Goal: Contribute content: Contribute content

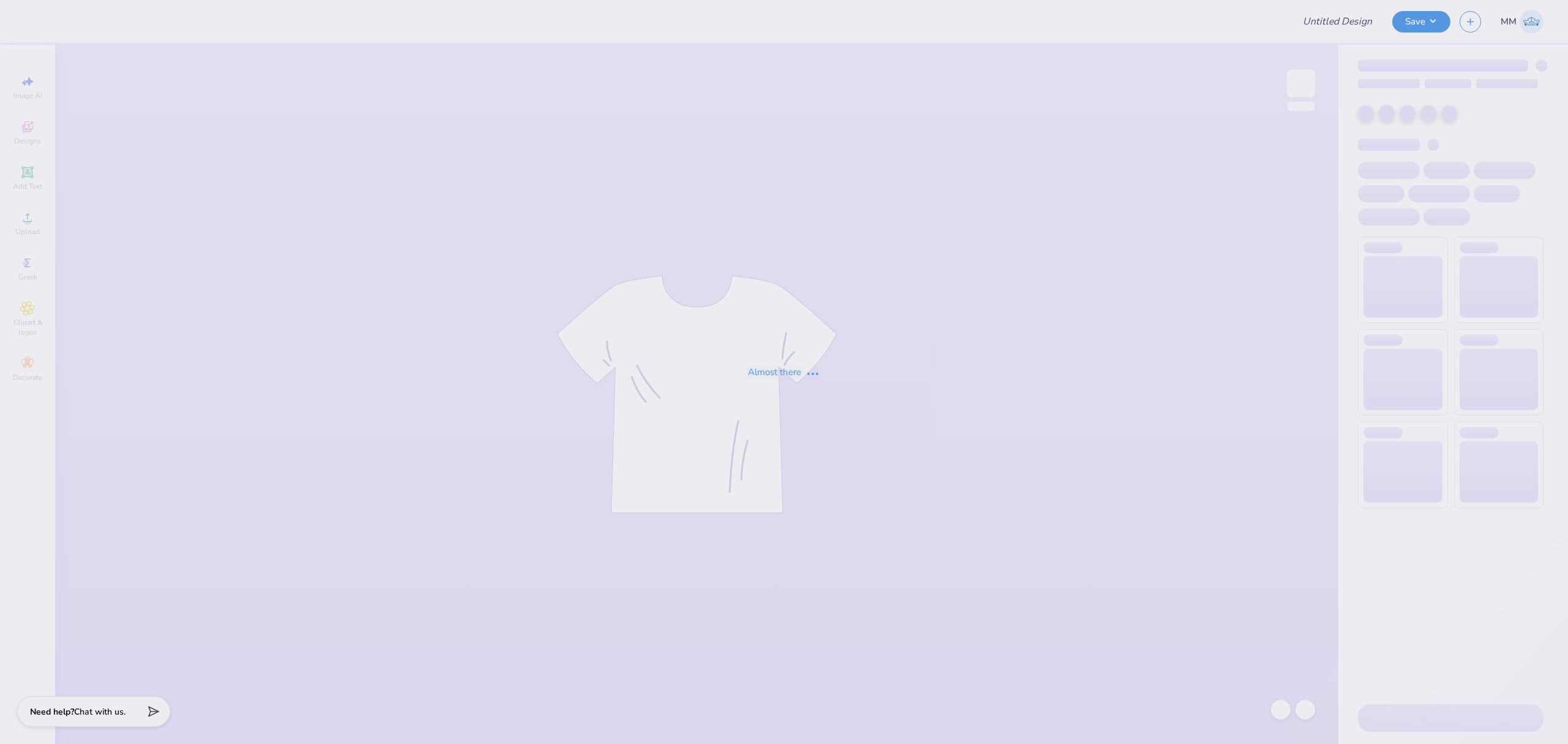
type input "ATO Fall Rush"
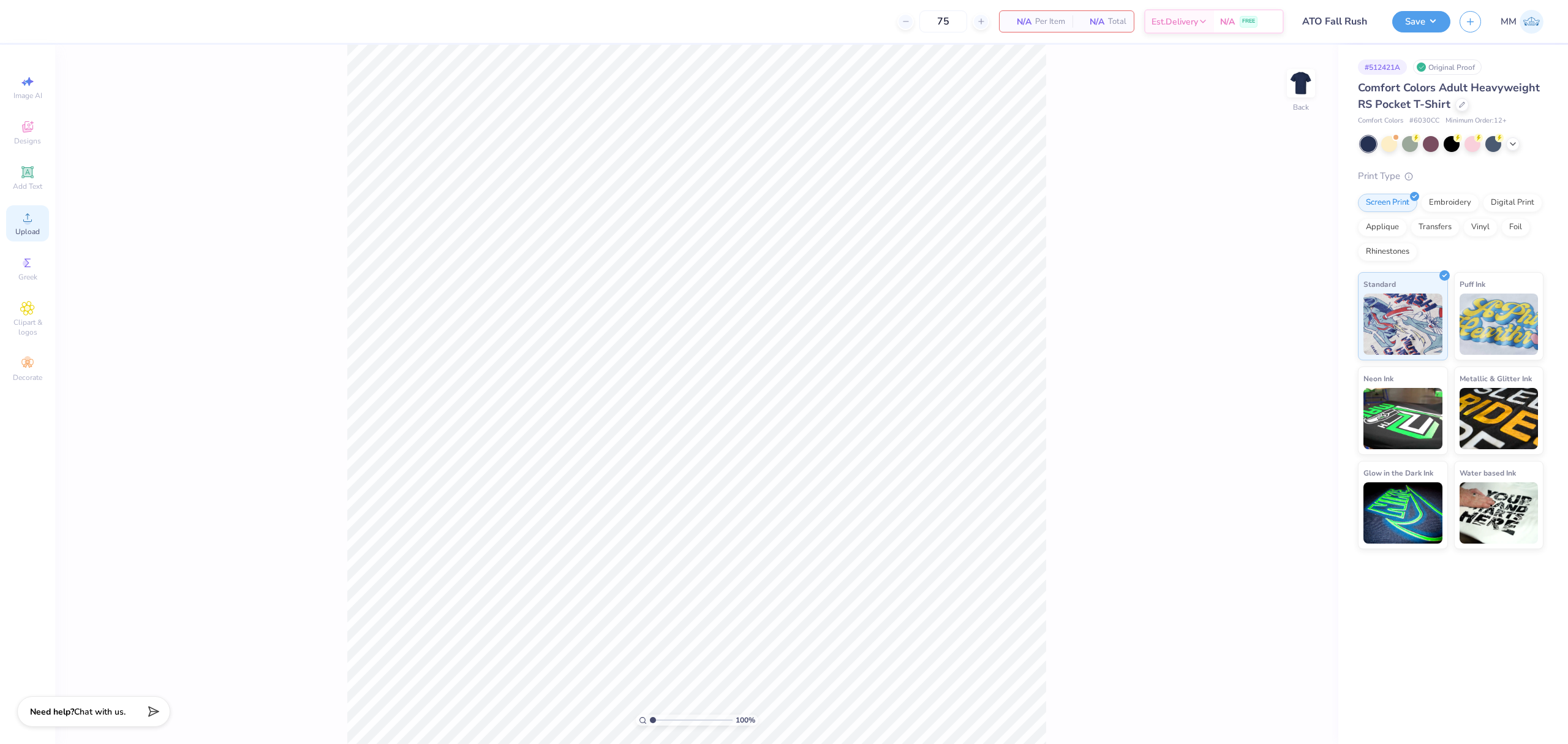
click at [22, 231] on span "Upload" at bounding box center [28, 232] width 25 height 10
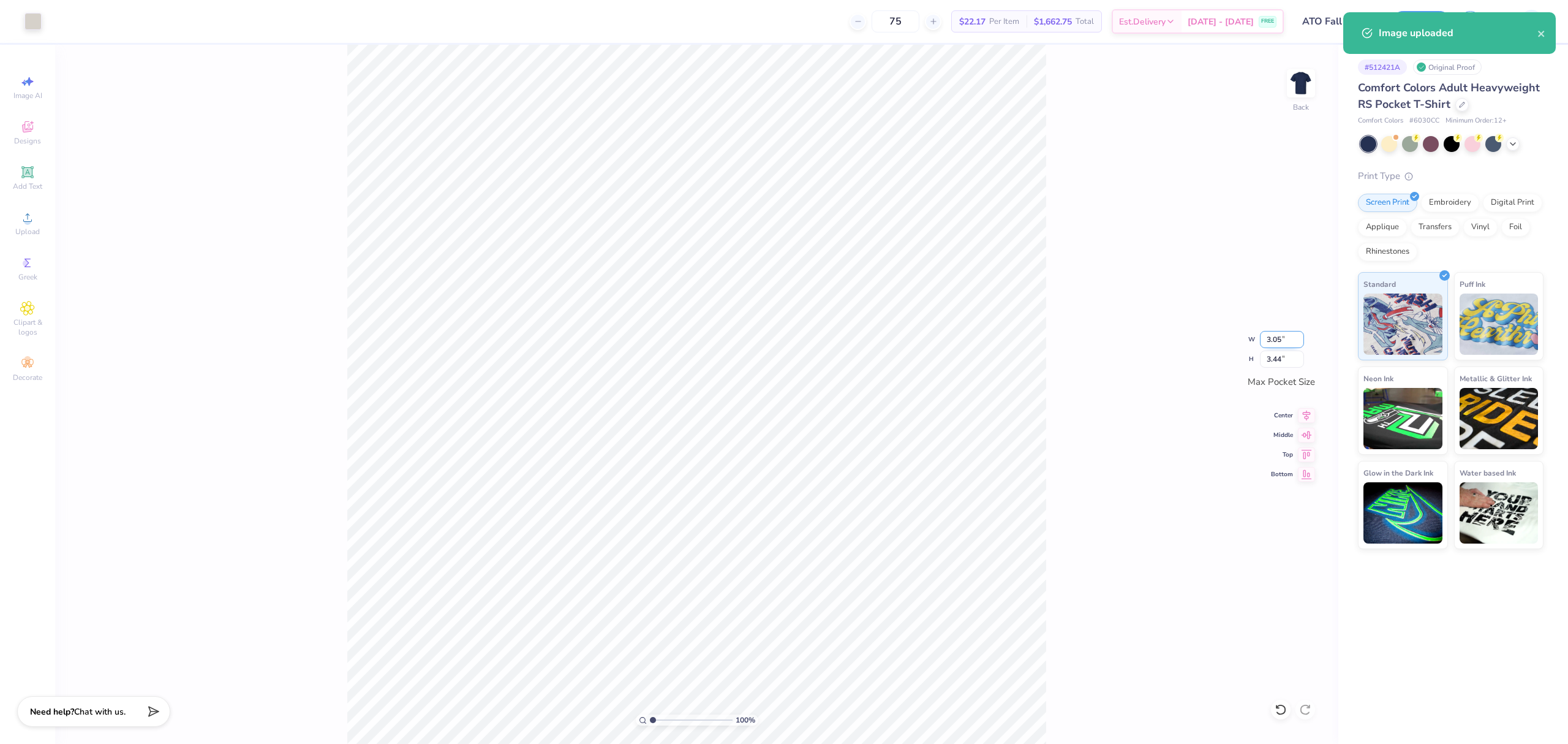
click at [1275, 339] on input "3.05" at bounding box center [1282, 339] width 44 height 17
click at [1278, 358] on input "3.44" at bounding box center [1282, 359] width 44 height 17
type input "3.5"
type input "3.10"
type input "3.50"
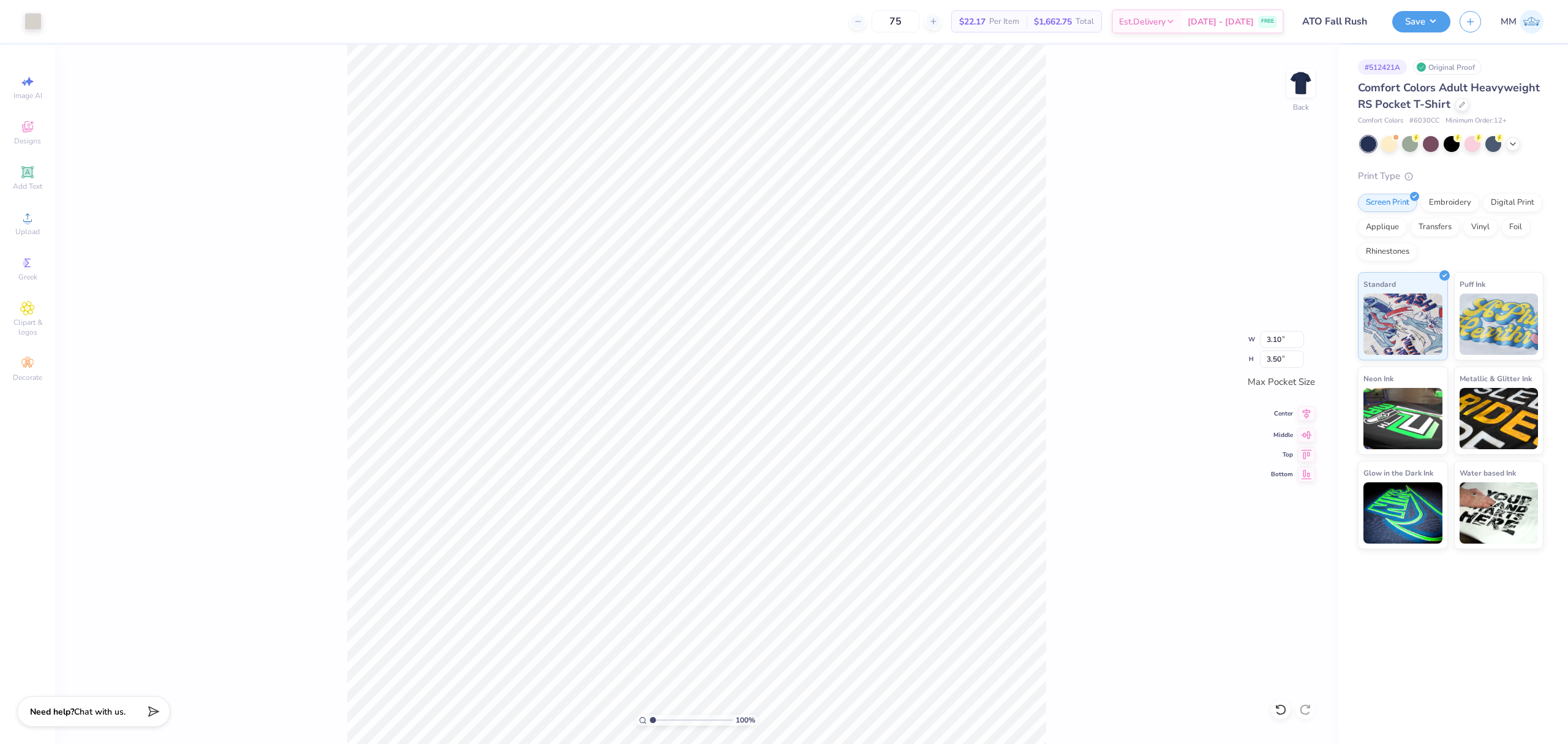
click at [1304, 417] on icon at bounding box center [1306, 413] width 17 height 14
click at [1304, 429] on icon at bounding box center [1306, 433] width 17 height 14
click at [1307, 425] on div "100 % Back W 3.10 3.10 " H 3.50 3.50 " Max Pocket Size Center Middle Top Bottom" at bounding box center [697, 394] width 1283 height 699
click at [1300, 87] on img at bounding box center [1300, 83] width 49 height 49
click at [28, 222] on circle at bounding box center [28, 222] width 7 height 7
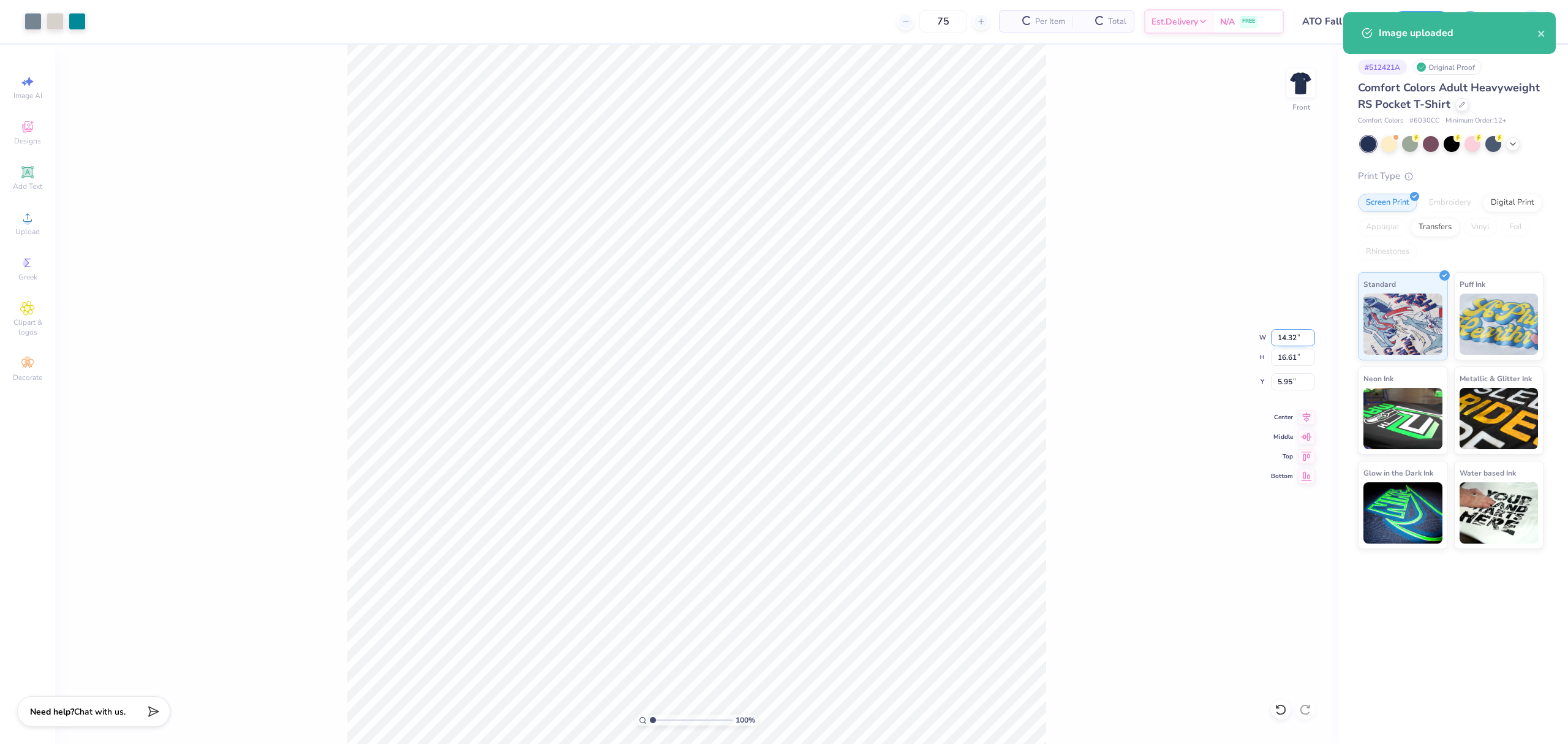
click at [1282, 342] on input "14.32" at bounding box center [1293, 337] width 44 height 17
type input "12.00"
type input "13.91"
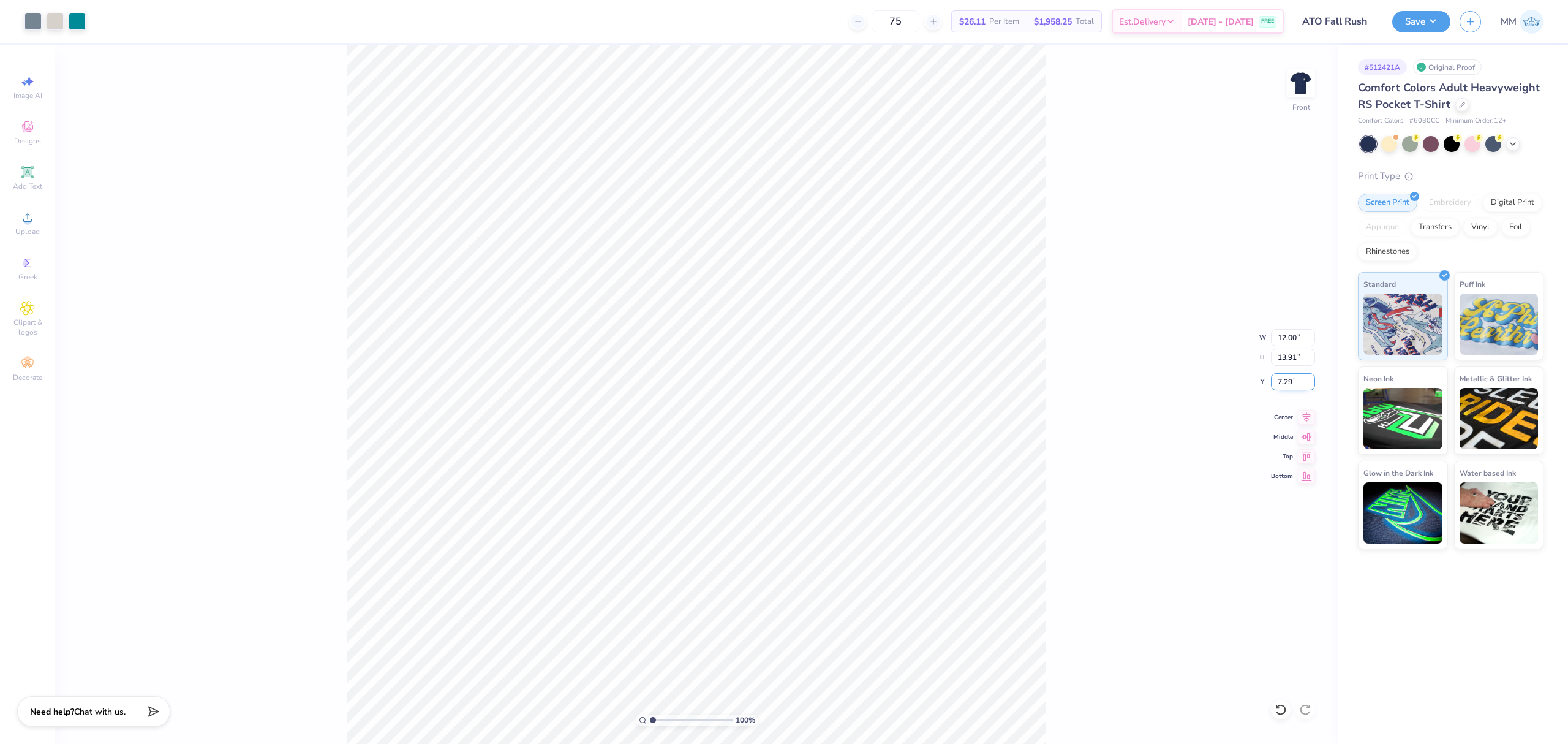
click at [1280, 380] on input "7.29" at bounding box center [1293, 382] width 44 height 17
type input "3.00"
click at [28, 182] on span "Add Text" at bounding box center [28, 186] width 30 height 10
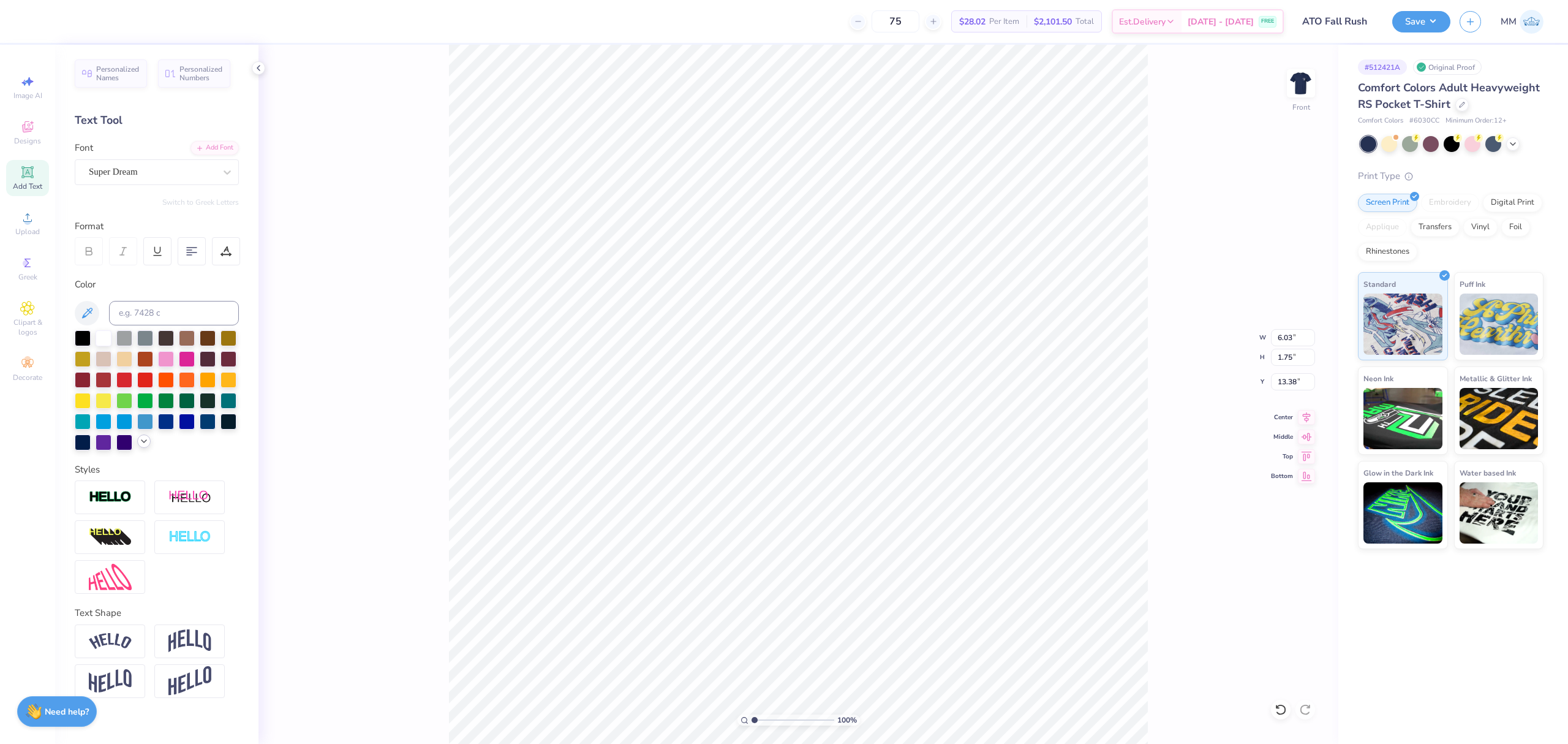
click at [140, 444] on icon at bounding box center [144, 441] width 10 height 10
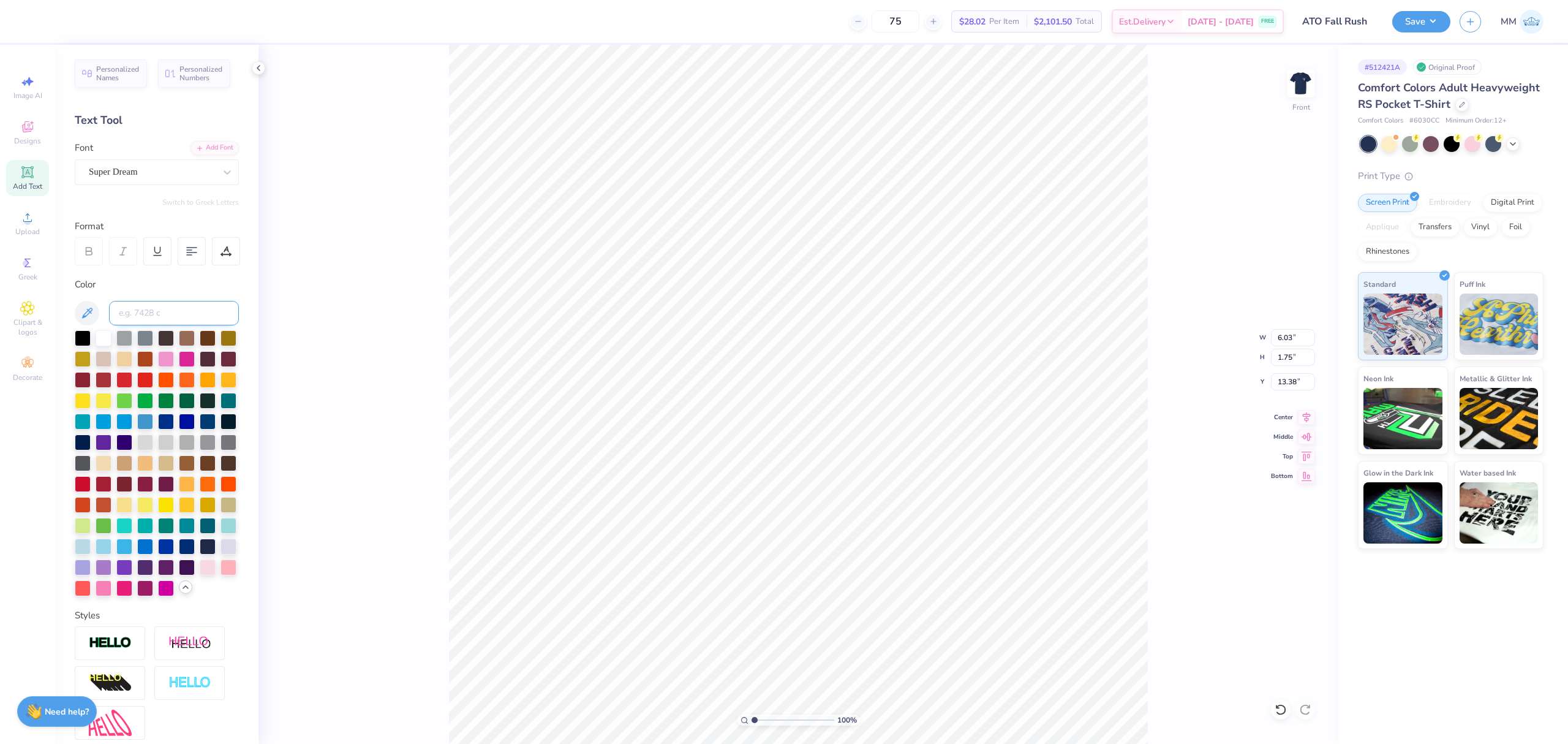
click at [179, 308] on input at bounding box center [174, 313] width 130 height 25
type input "warm gray 1"
type input "19.27"
click at [207, 150] on div "Add Font" at bounding box center [215, 146] width 48 height 14
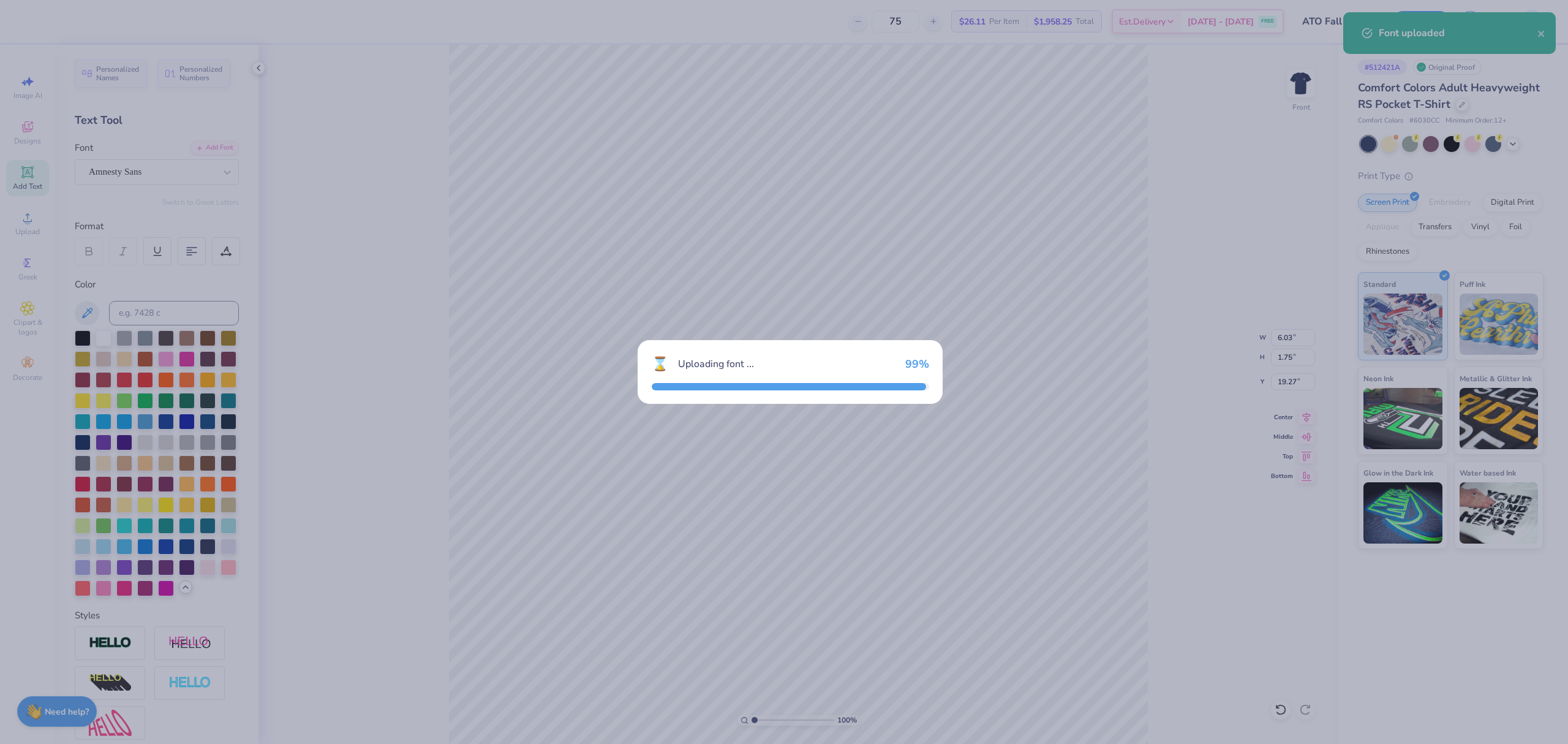
type input "6.07"
type input "1.47"
type input "19.41"
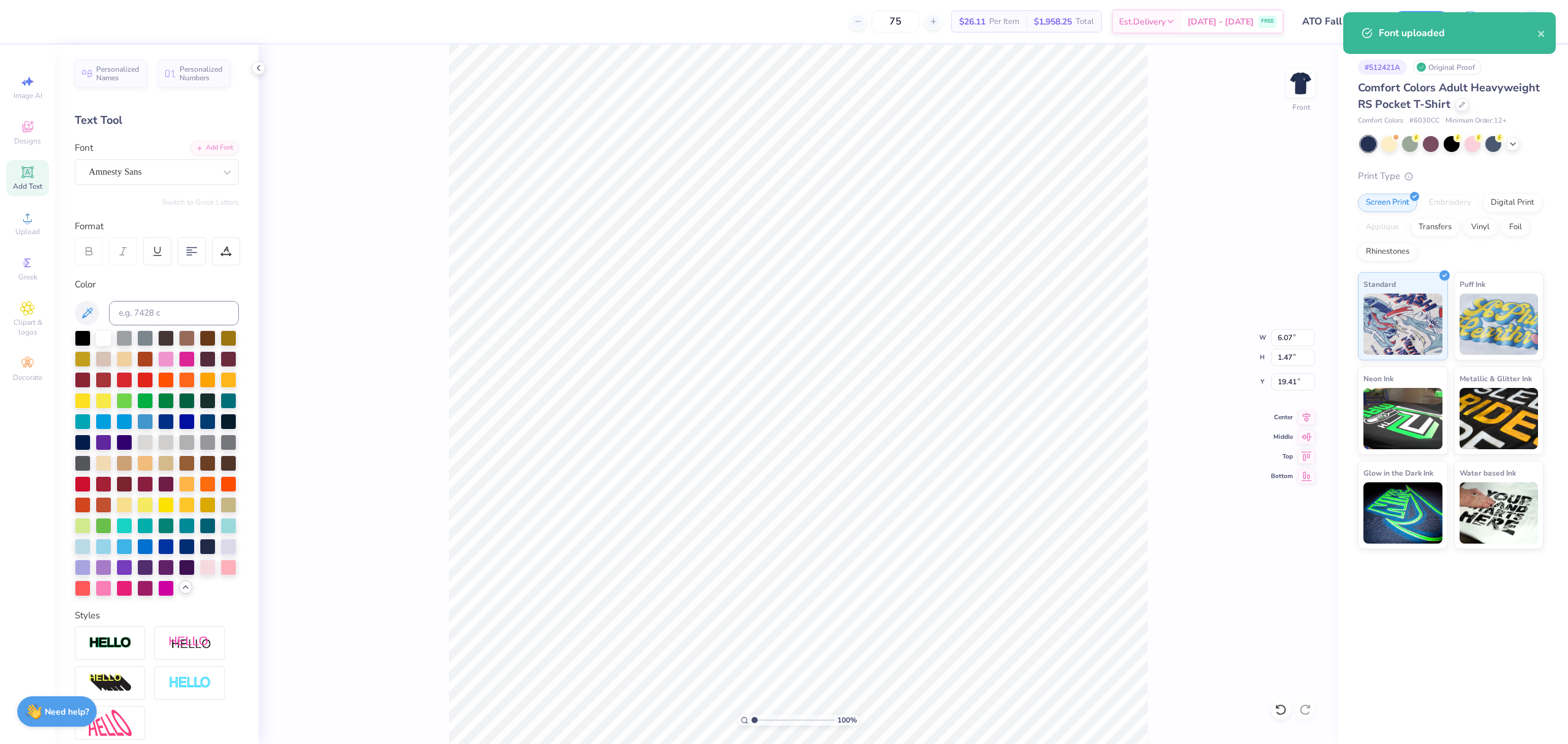
paste textarea "Alpha Tau Omega"
type textarea "Alpha Tau Omega"
type input "6.70"
type input "0.44"
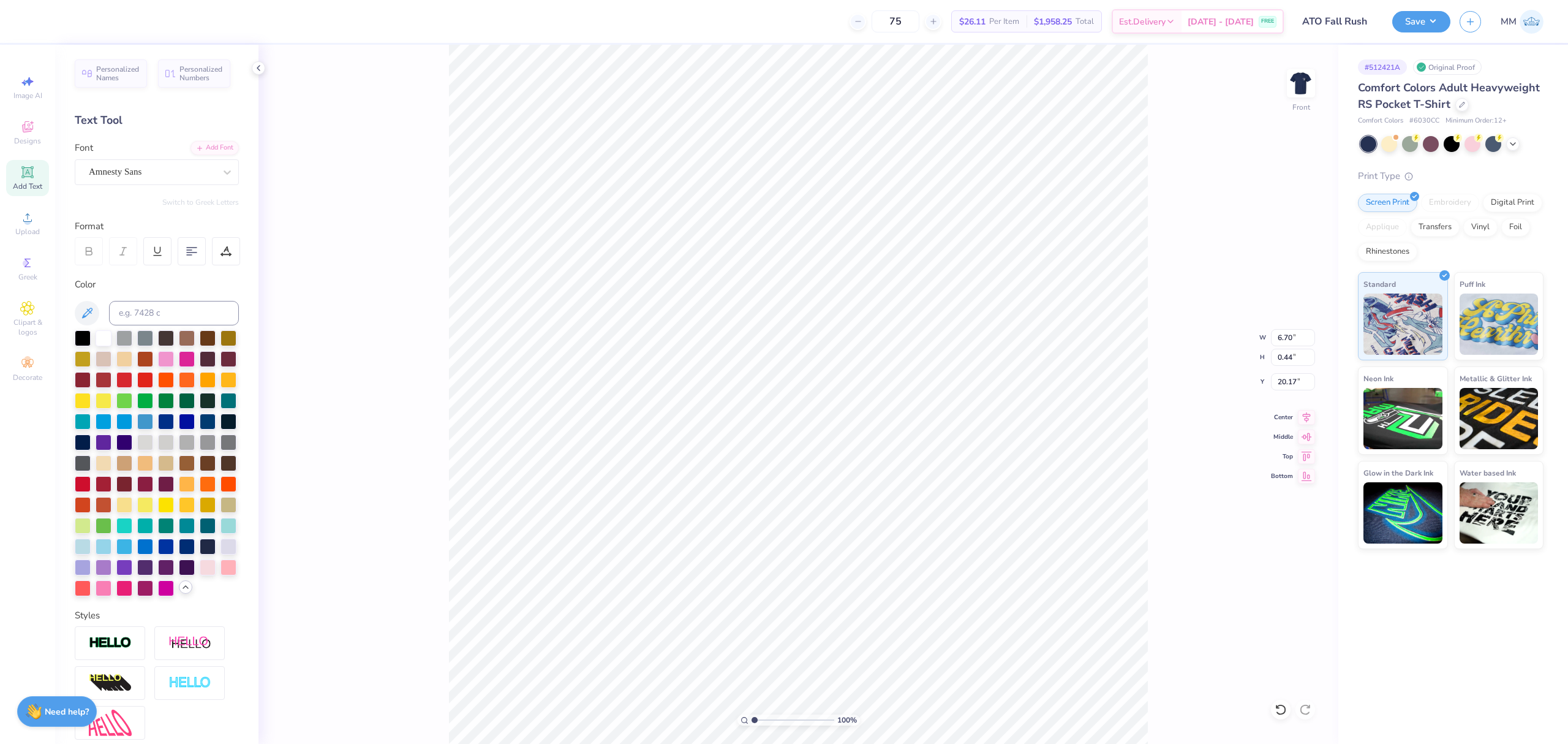
type input "16.91"
click at [1306, 411] on icon at bounding box center [1306, 415] width 17 height 14
type input "8.64"
type input "0.57"
click at [1299, 415] on icon at bounding box center [1306, 415] width 17 height 14
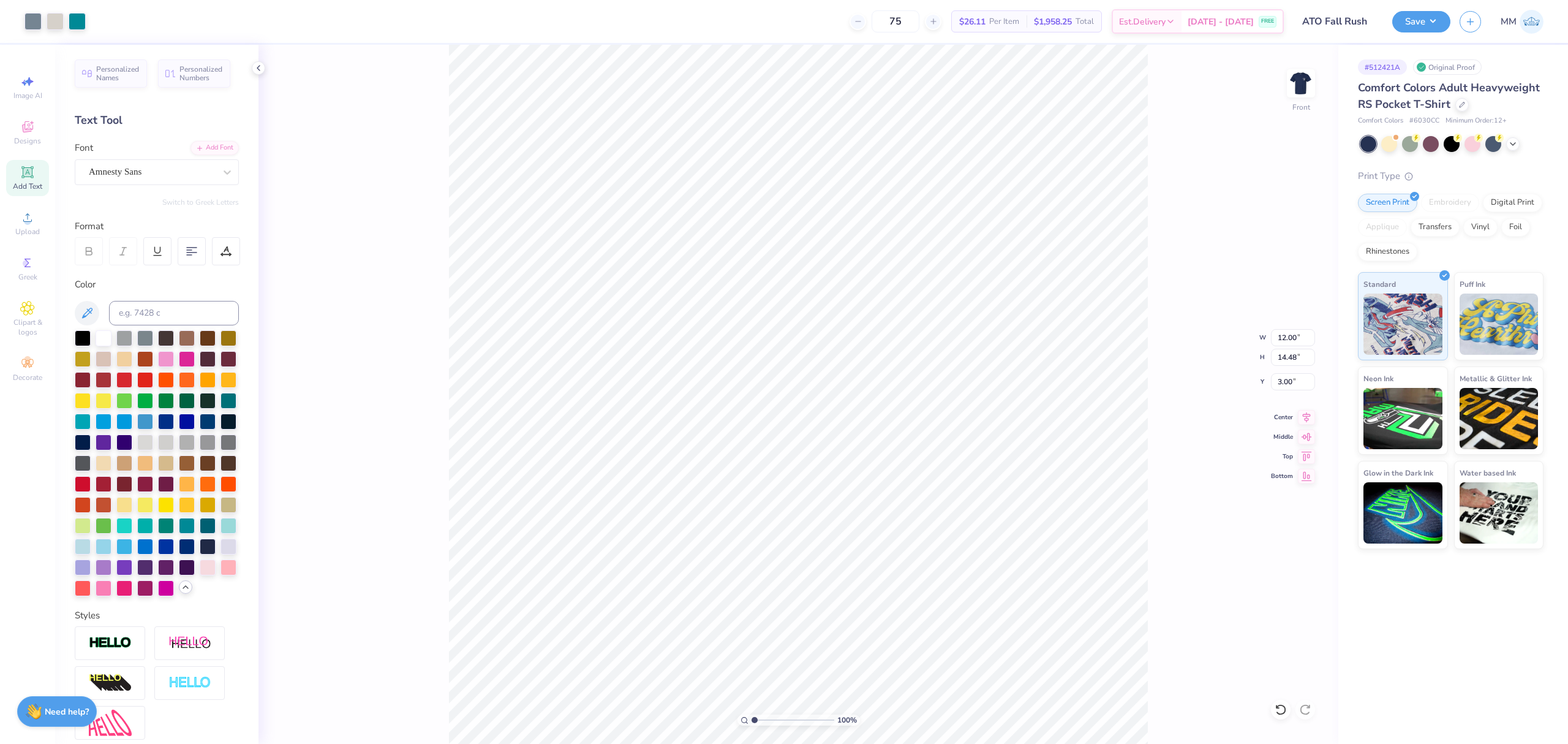
click at [1197, 414] on div "100 % Front W 12.00 12.00 " H 14.48 14.48 " Y 3.00 3.00 " Center Middle Top Bot…" at bounding box center [798, 394] width 1080 height 699
type input "8.18"
type input "0.54"
click at [1311, 418] on icon at bounding box center [1306, 415] width 17 height 14
click at [1206, 309] on div "100 % Front W 12.00 12.00 " H 14.45 14.45 " Y 3.00 3.00 " Center Middle Top Bot…" at bounding box center [798, 394] width 1080 height 699
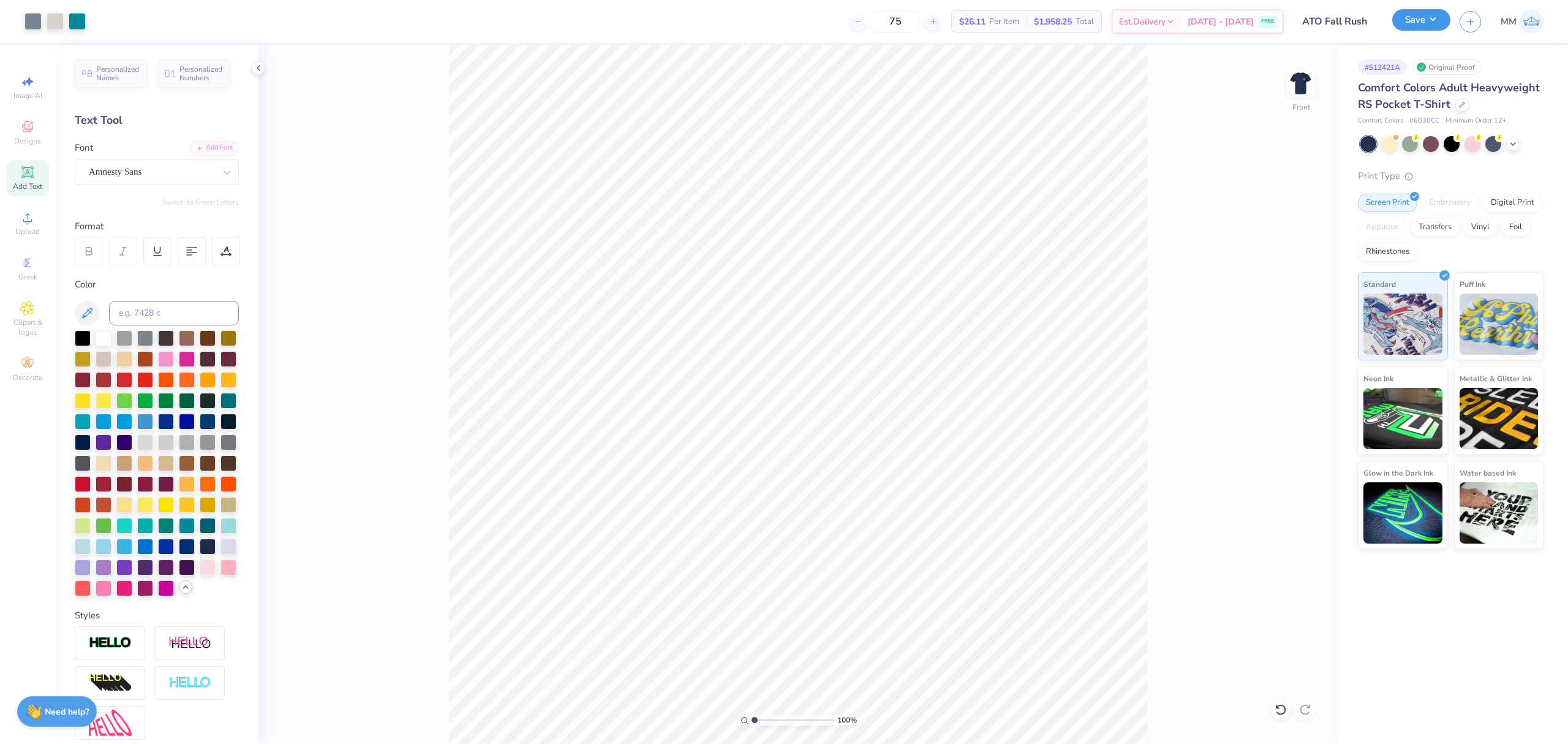
click at [1407, 23] on button "Save" at bounding box center [1421, 19] width 58 height 21
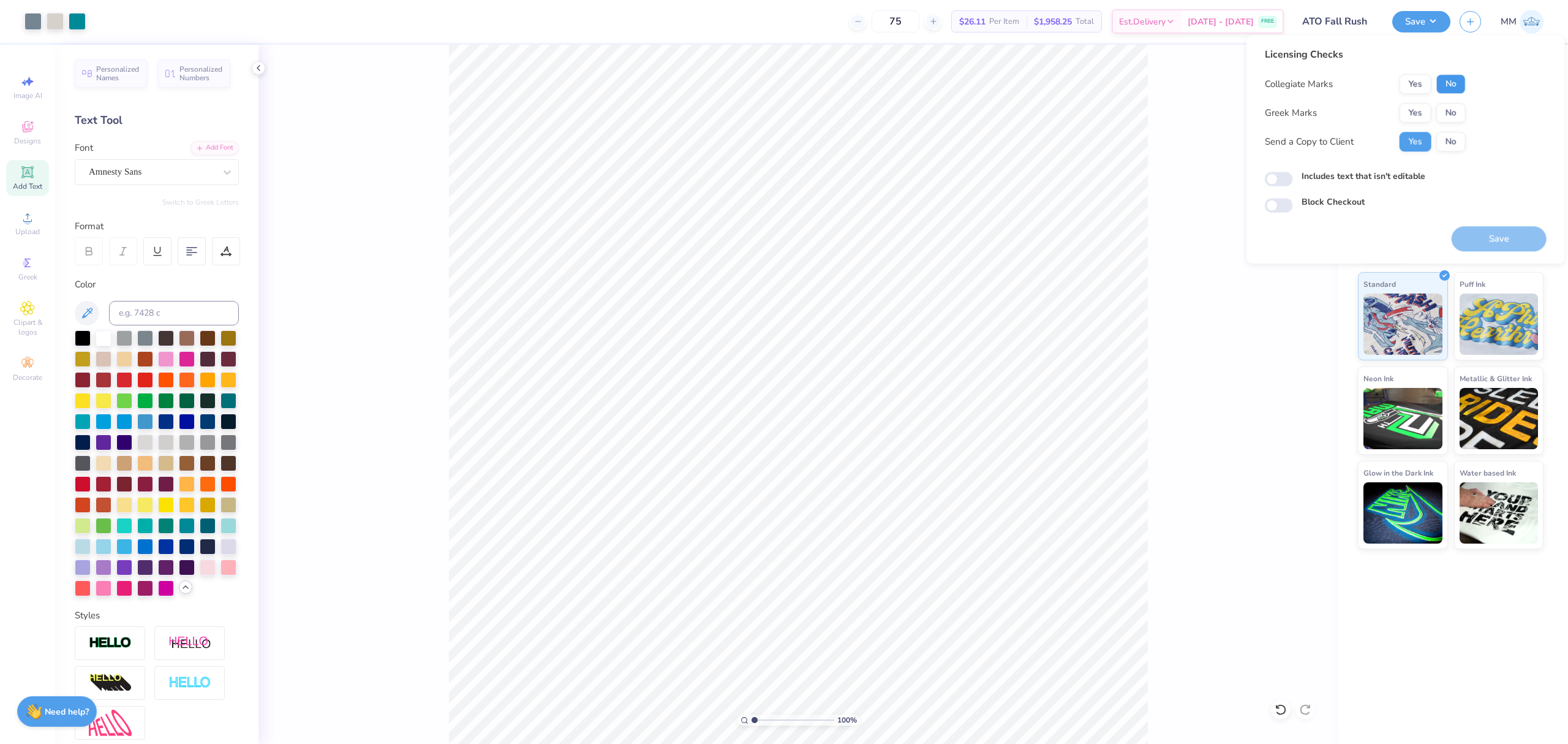
click at [1445, 81] on button "No" at bounding box center [1451, 84] width 30 height 19
click at [1422, 106] on button "Yes" at bounding box center [1416, 112] width 32 height 19
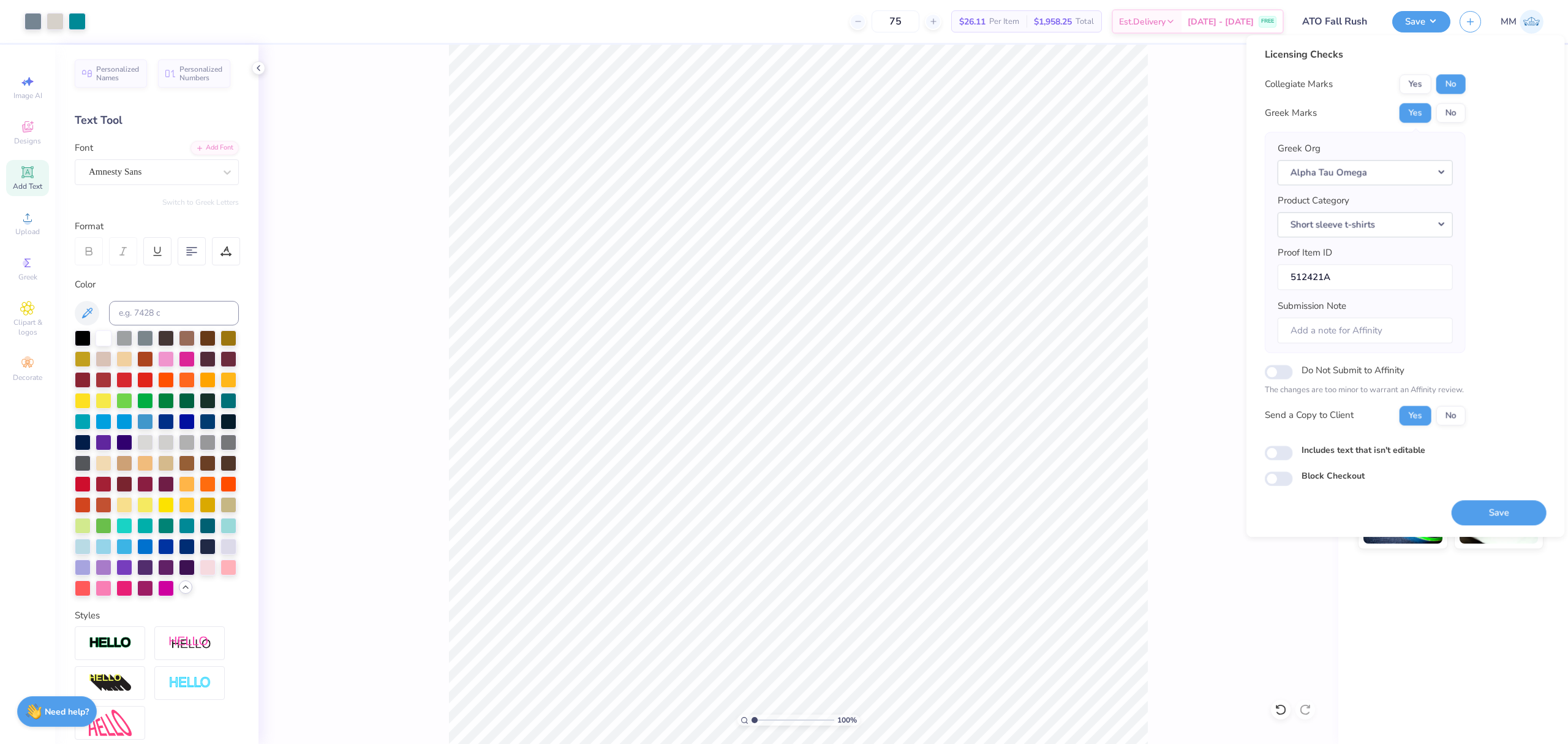
click at [1373, 446] on label "Includes text that isn't editable" at bounding box center [1363, 450] width 123 height 13
click at [1293, 446] on input "Includes text that isn't editable" at bounding box center [1278, 452] width 28 height 14
checkbox input "true"
click at [1469, 512] on button "Save" at bounding box center [1499, 513] width 95 height 25
